Goal: Task Accomplishment & Management: Manage account settings

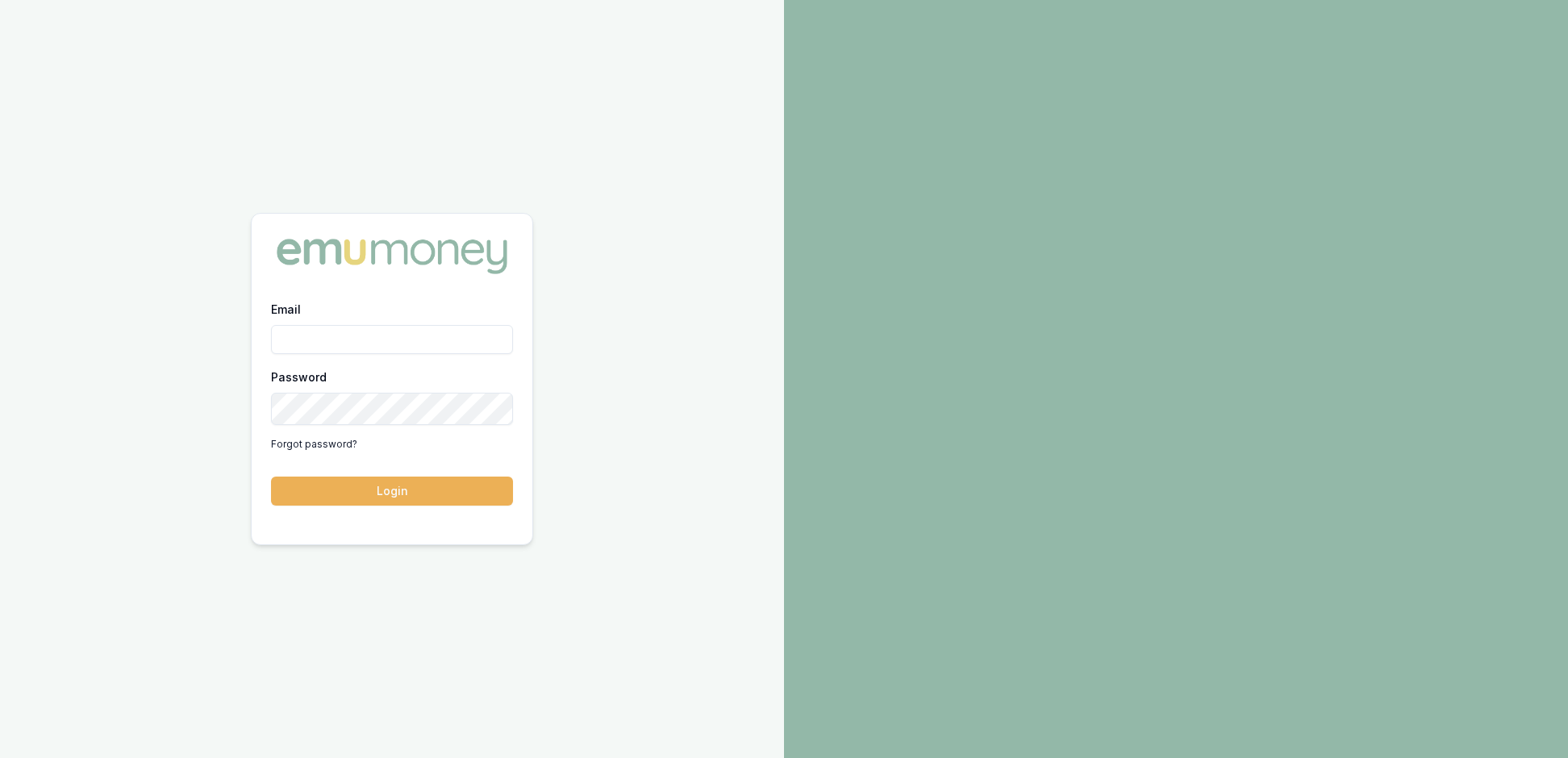
click at [313, 344] on input "Email" at bounding box center [392, 339] width 242 height 29
click at [279, 348] on input "Email" at bounding box center [392, 339] width 242 height 29
type input "rachaelk.connors@emumoney.com.au"
type input "[EMAIL_ADDRESS][PERSON_NAME][DOMAIN_NAME]"
click at [379, 492] on button "Login" at bounding box center [392, 490] width 242 height 29
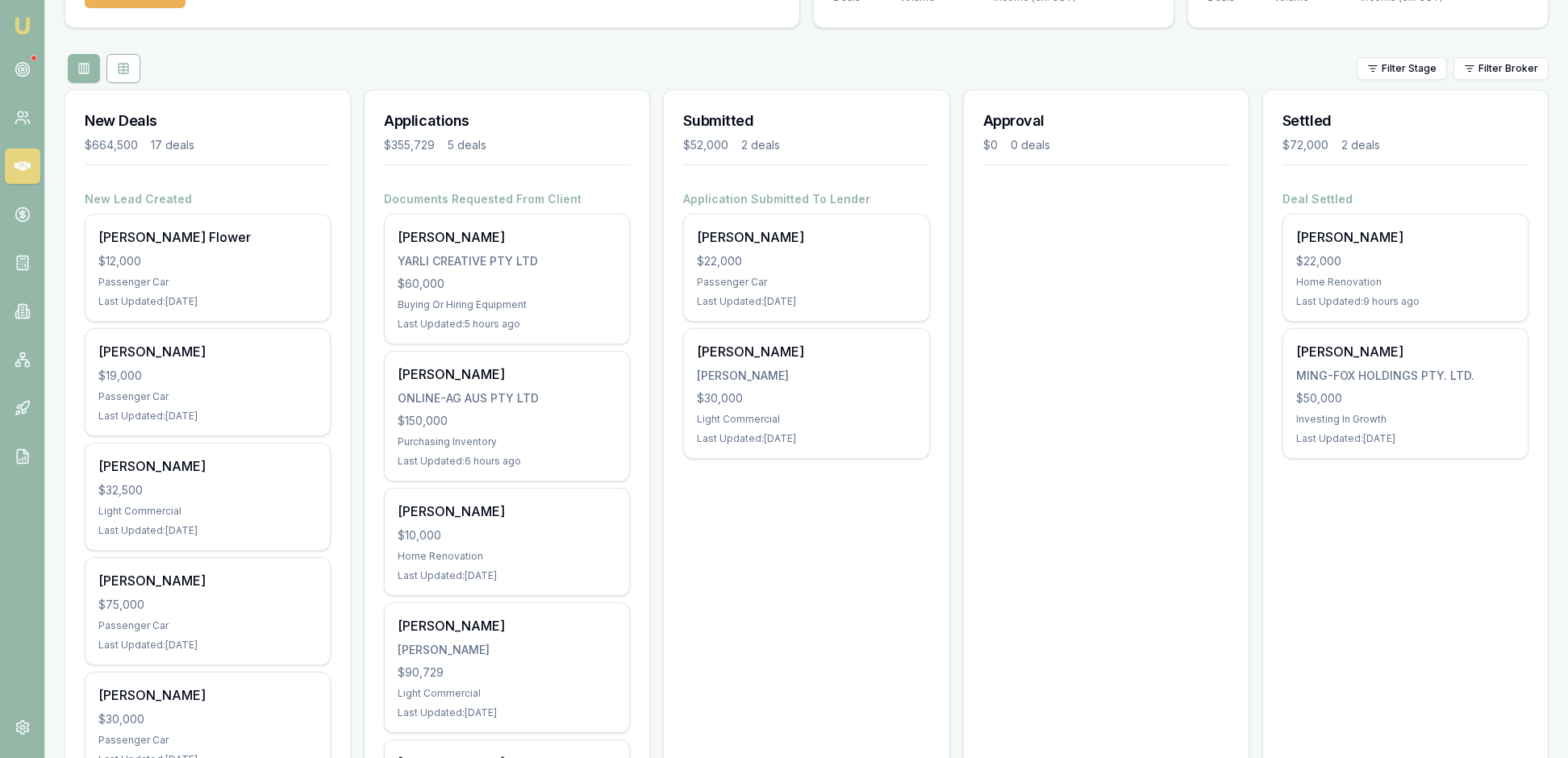
scroll to position [149, 0]
